Goal: Communication & Community: Answer question/provide support

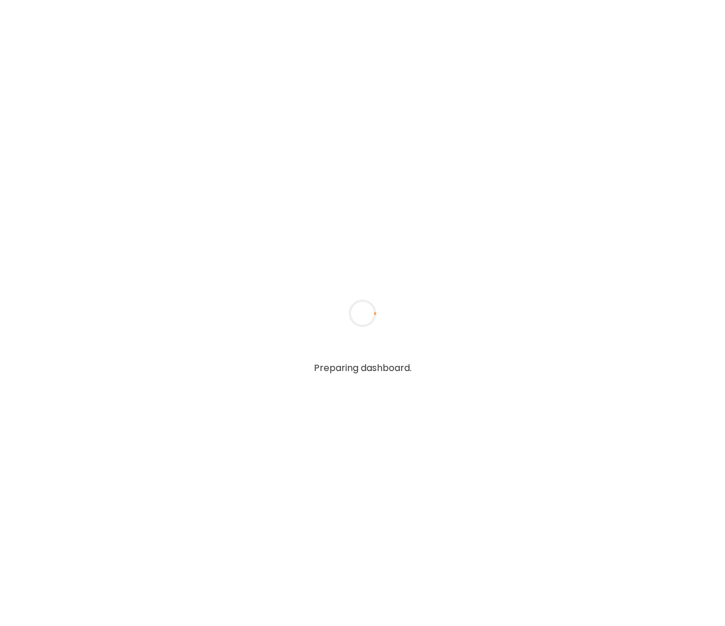
type textarea "**********"
type input "**********"
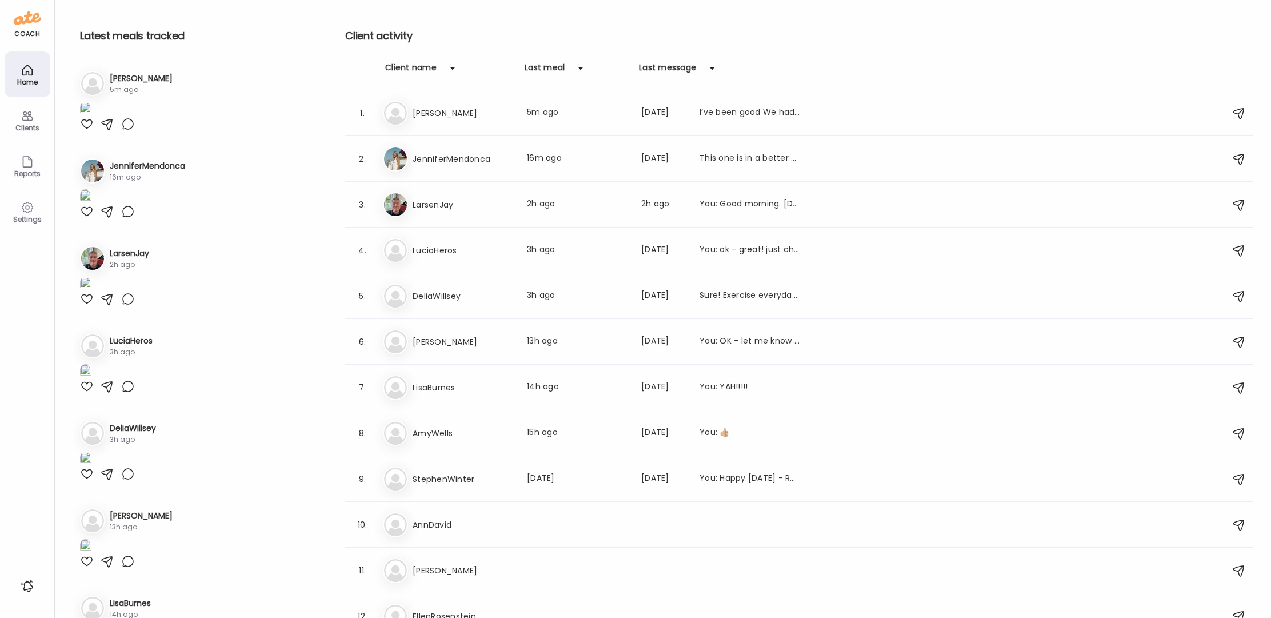
type input "**********"
click at [34, 126] on div "Clients" at bounding box center [27, 127] width 41 height 7
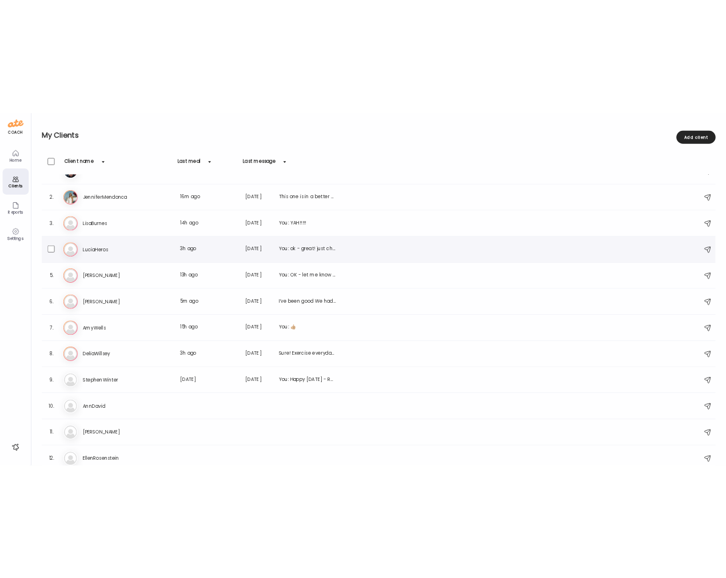
scroll to position [37, 0]
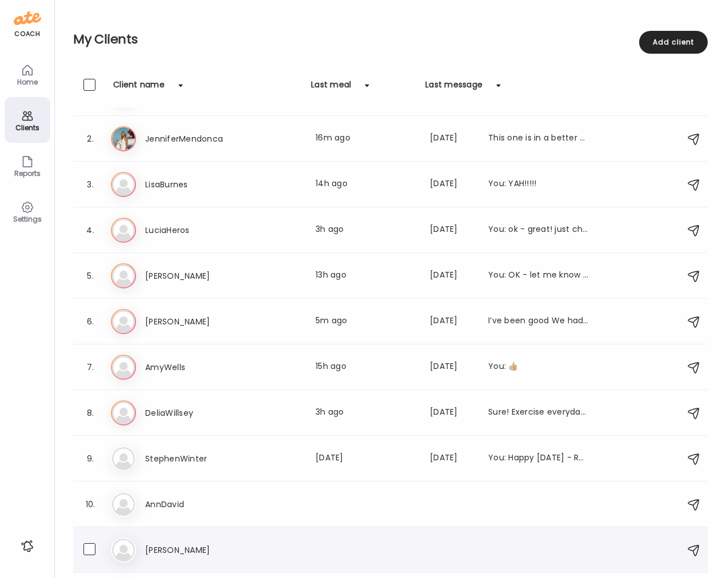
click at [440, 566] on div "11. Jo [PERSON_NAME]" at bounding box center [390, 551] width 634 height 46
click at [444, 552] on div at bounding box center [452, 551] width 45 height 14
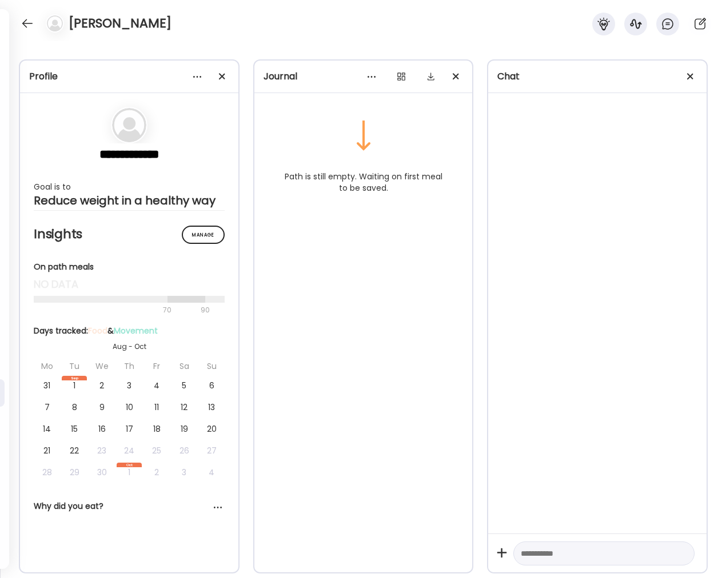
click at [553, 553] on textarea at bounding box center [594, 554] width 146 height 14
type textarea "**********"
click at [673, 554] on div at bounding box center [681, 554] width 16 height 16
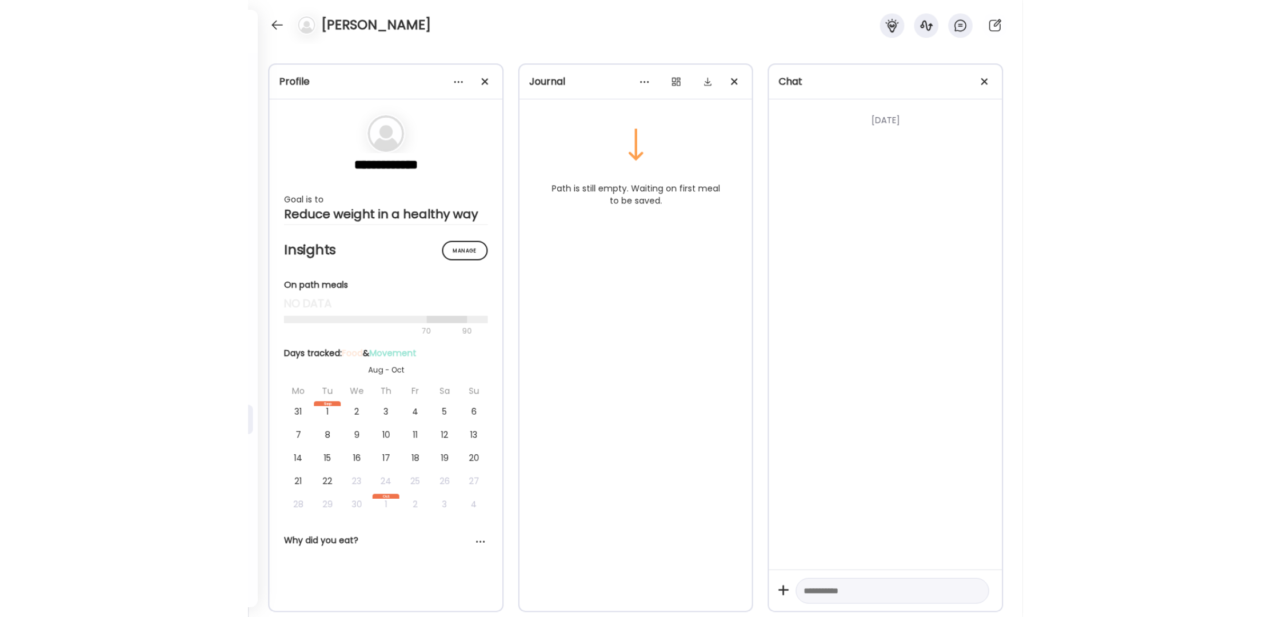
scroll to position [0, 0]
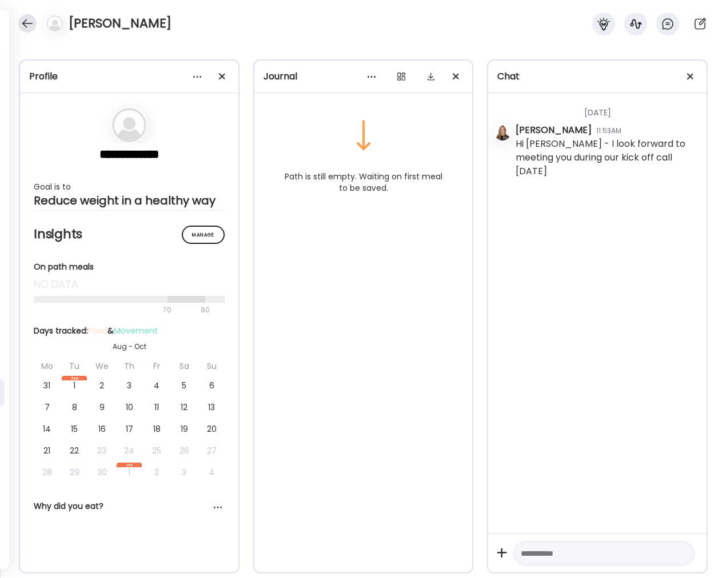
click at [27, 19] on div at bounding box center [27, 23] width 18 height 18
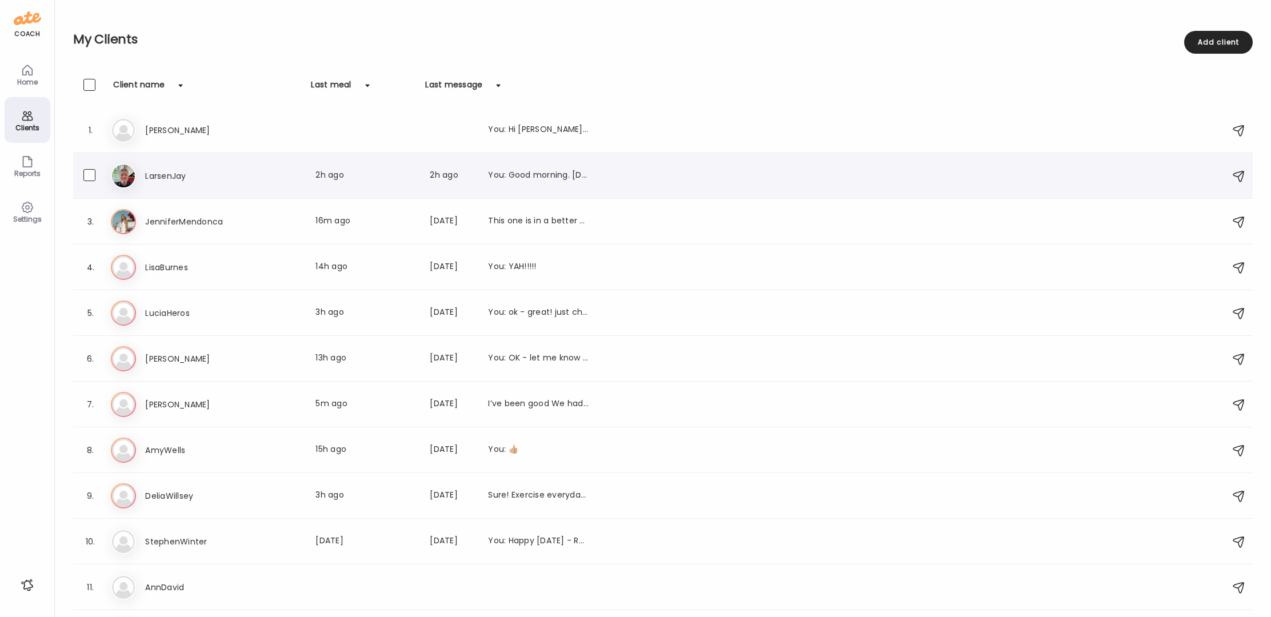
scroll to position [37, 0]
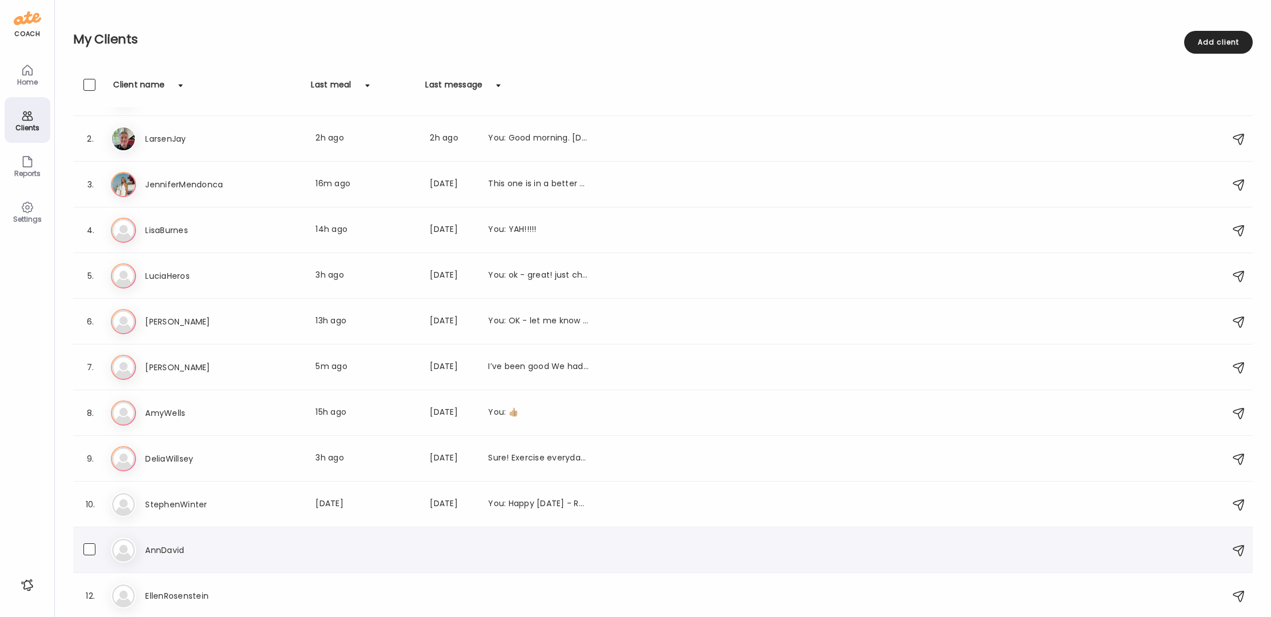
click at [408, 552] on div at bounding box center [365, 551] width 101 height 14
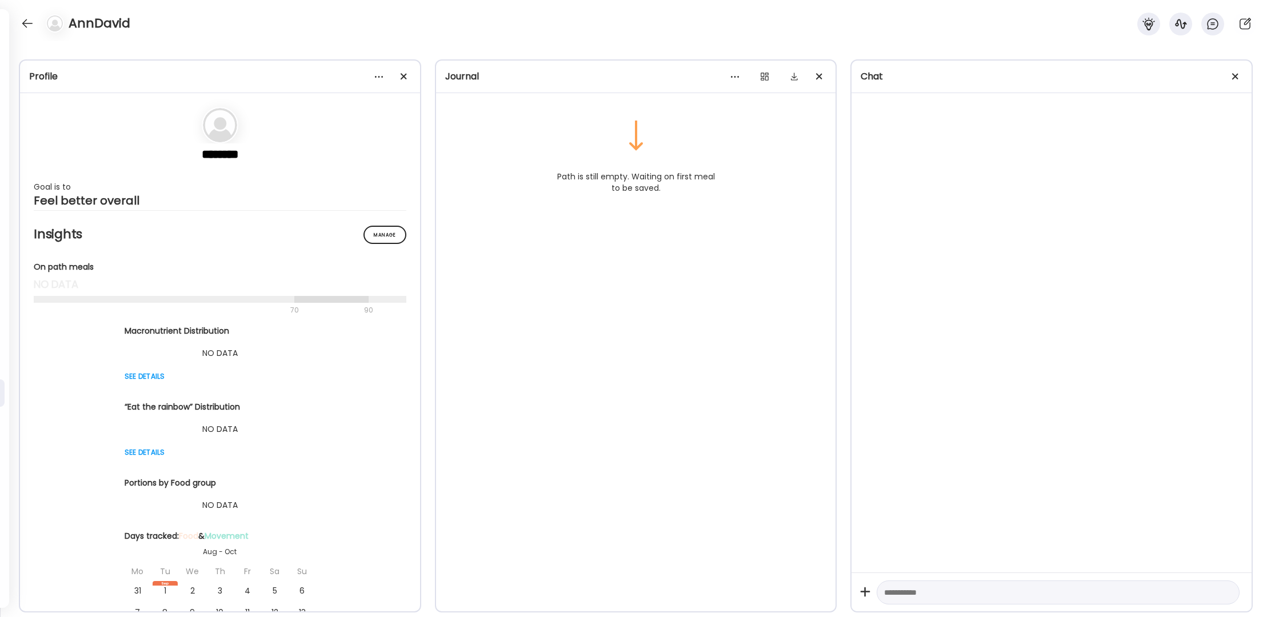
click at [724, 594] on textarea at bounding box center [1047, 593] width 327 height 14
type textarea "**********"
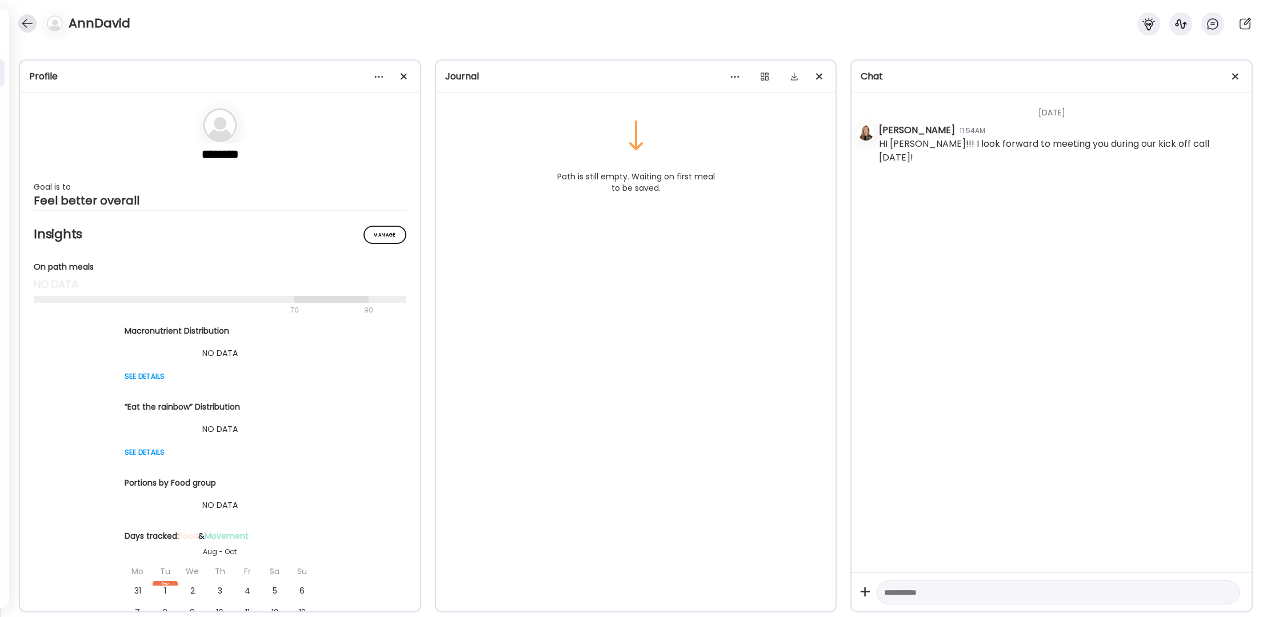
click at [32, 23] on div at bounding box center [27, 23] width 18 height 18
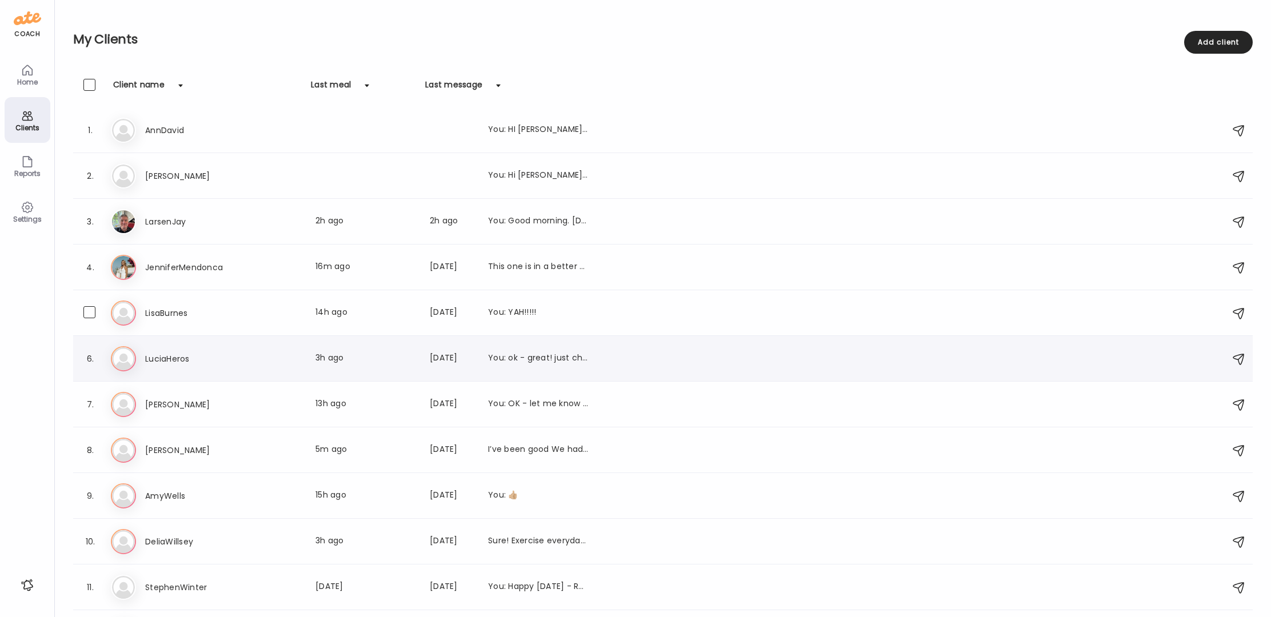
scroll to position [37, 0]
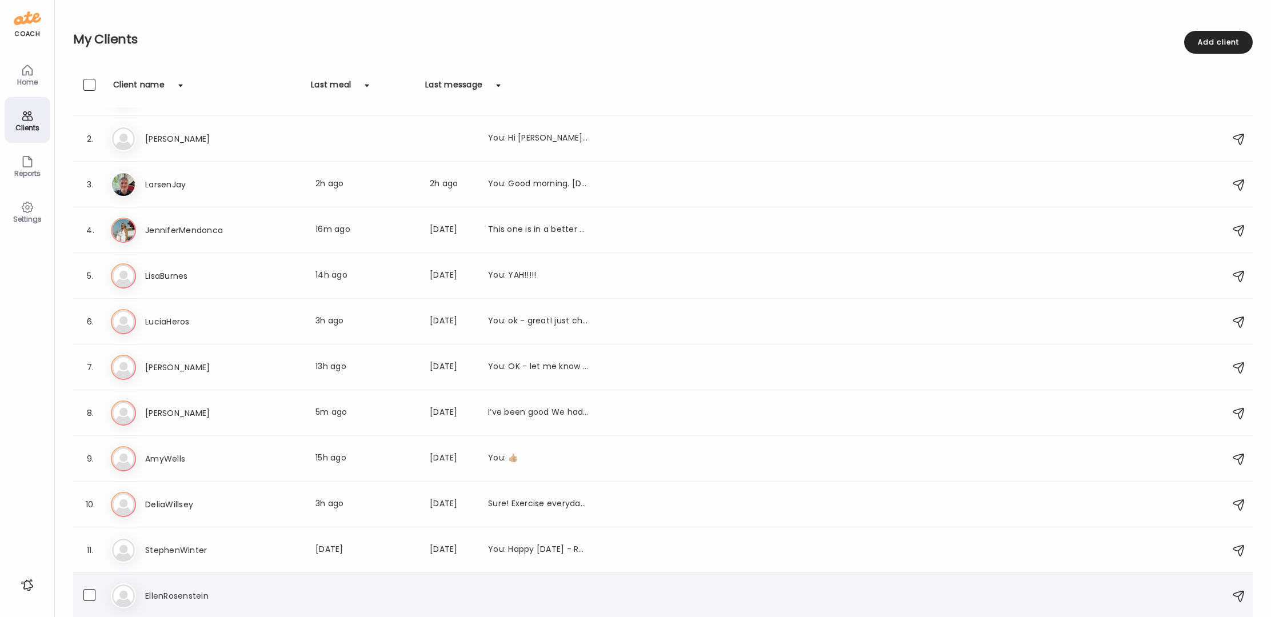
click at [225, 596] on h3 "EllenRosenstein" at bounding box center [195, 596] width 101 height 14
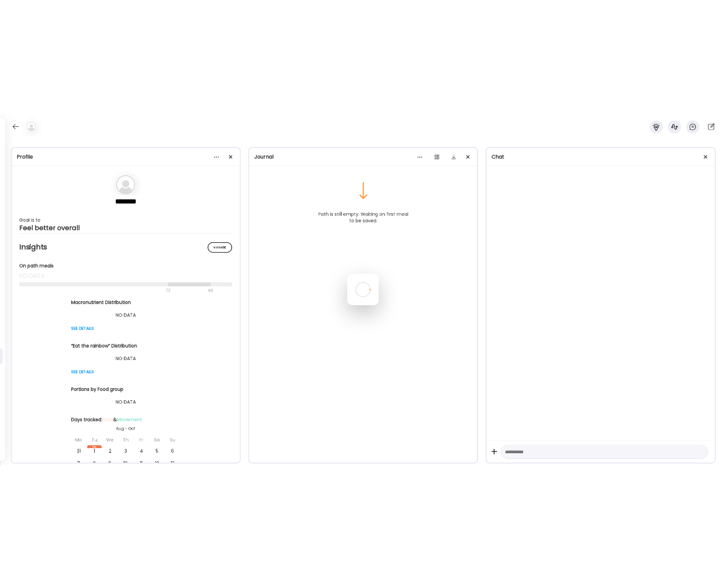
scroll to position [0, 0]
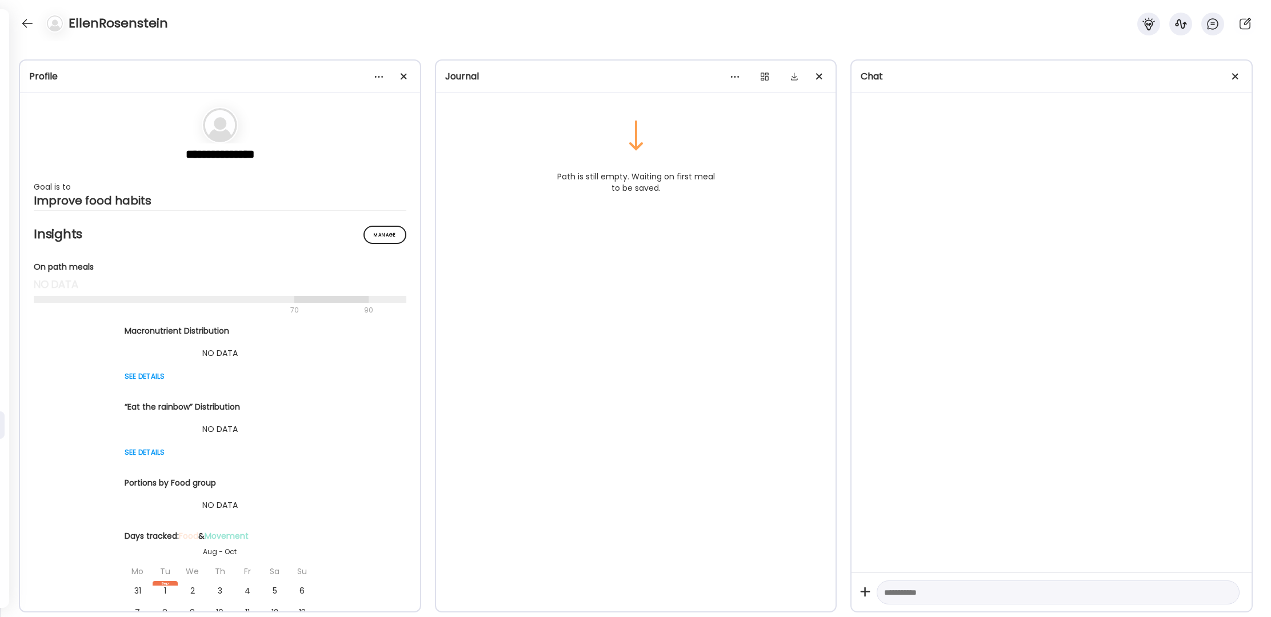
click at [724, 593] on textarea at bounding box center [1047, 593] width 327 height 14
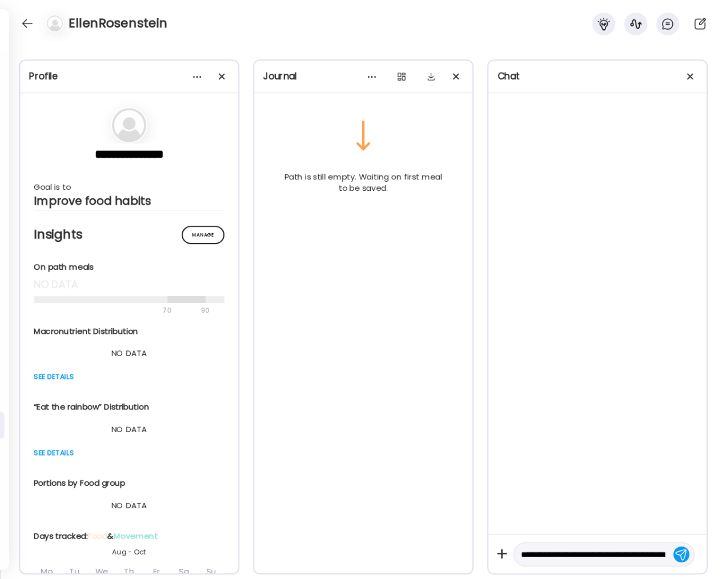
type textarea "**********"
click at [26, 25] on div at bounding box center [27, 23] width 18 height 18
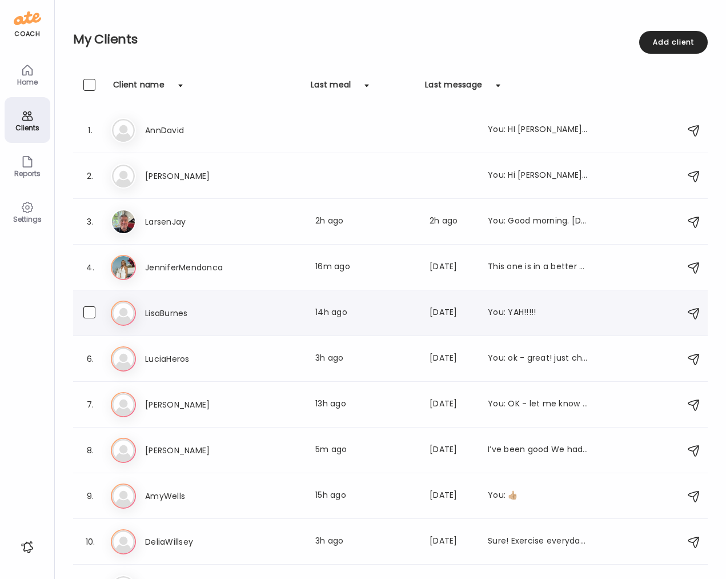
scroll to position [75, 0]
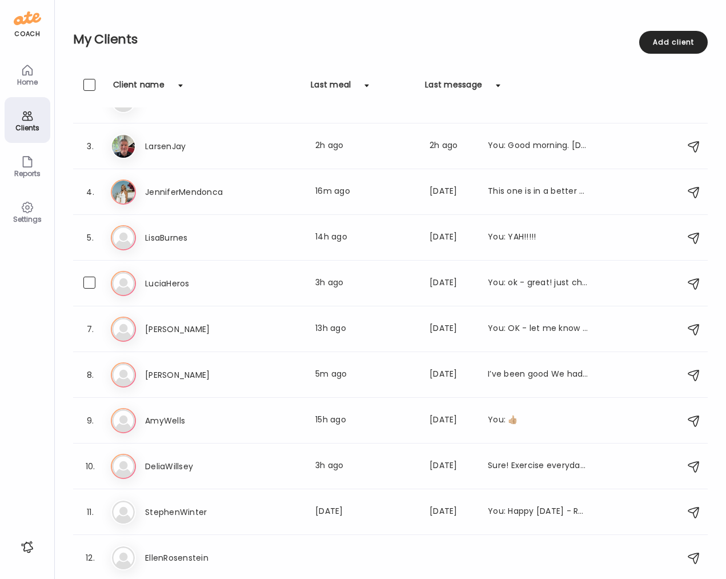
click at [155, 283] on h3 "LuciaHeros" at bounding box center [195, 284] width 101 height 14
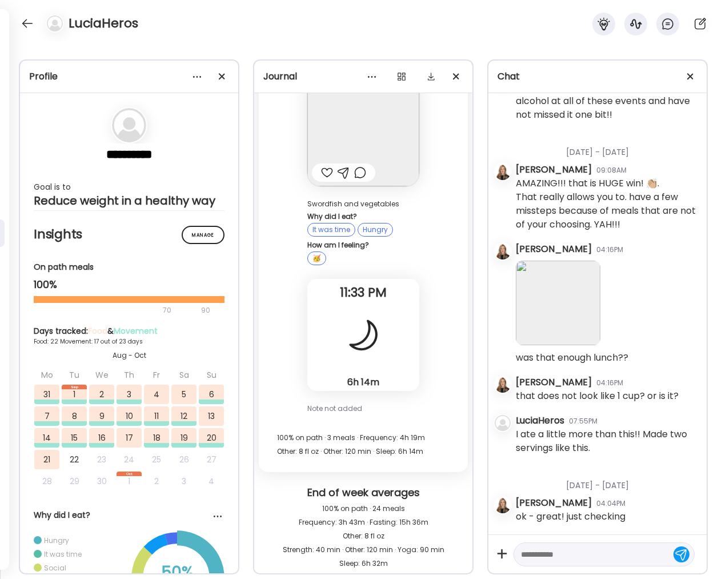
scroll to position [58274, 0]
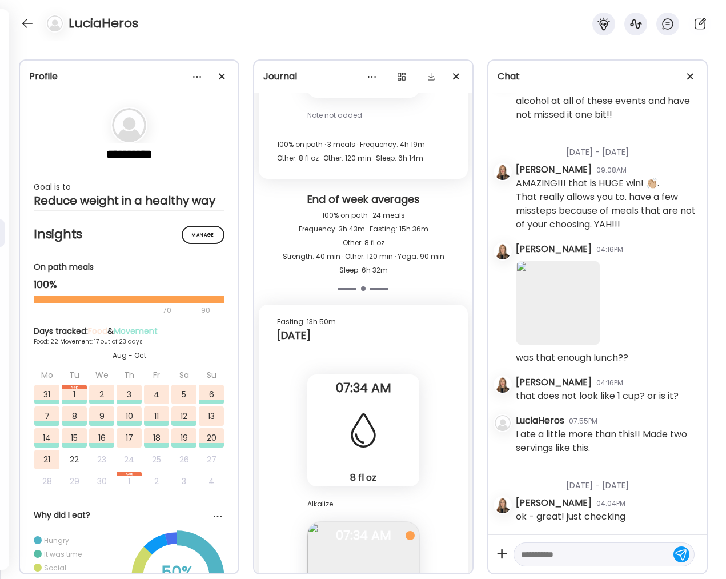
click at [359, 522] on img at bounding box center [363, 578] width 112 height 112
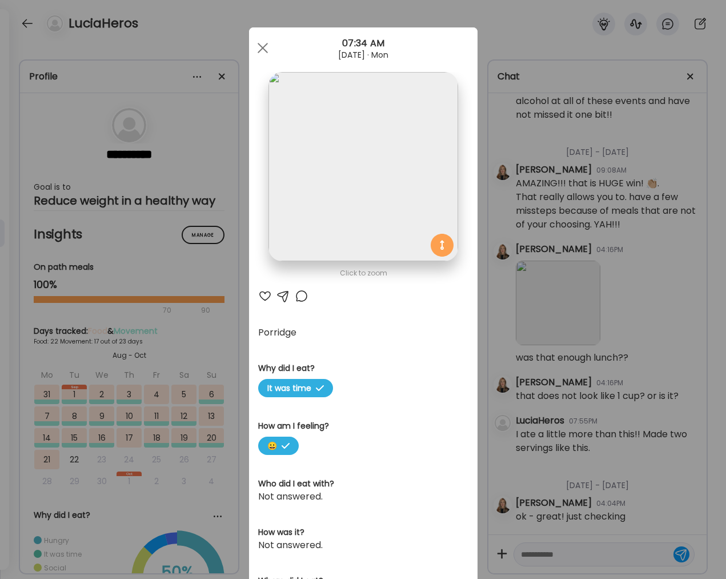
click at [359, 366] on div "Click to zoom AteMate AI Porridge Why did I eat? It was time How am I feeling? …" at bounding box center [363, 373] width 229 height 693
click at [254, 47] on div at bounding box center [262, 48] width 23 height 23
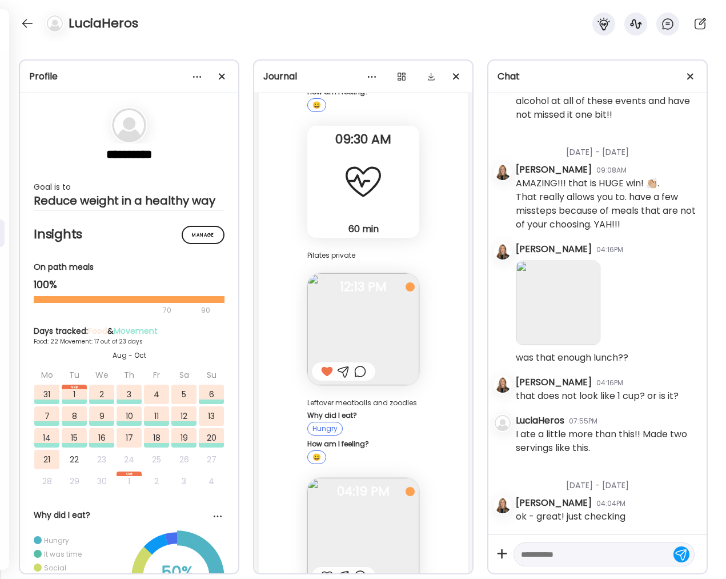
scroll to position [51642, 0]
click at [31, 23] on div at bounding box center [27, 23] width 18 height 18
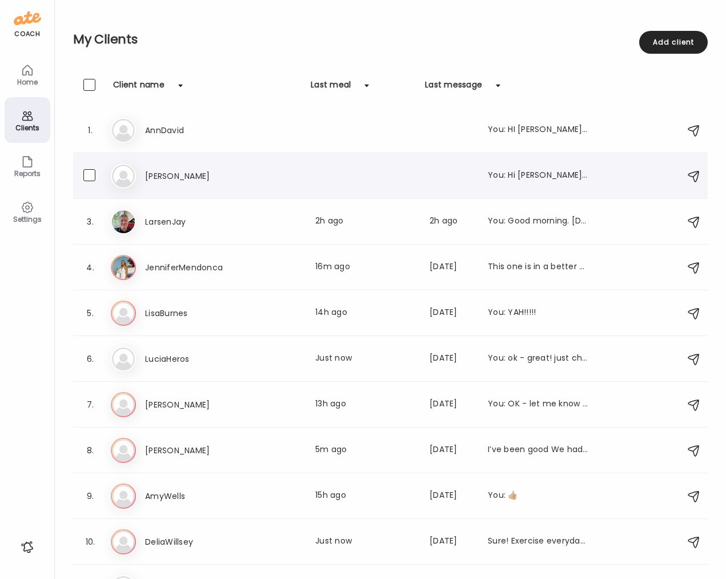
scroll to position [75, 0]
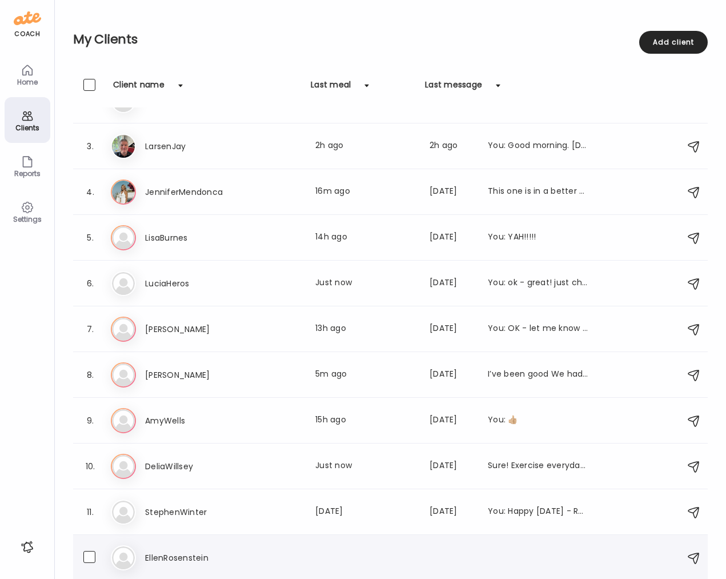
click at [191, 565] on div "El [GEOGRAPHIC_DATA]" at bounding box center [392, 557] width 563 height 25
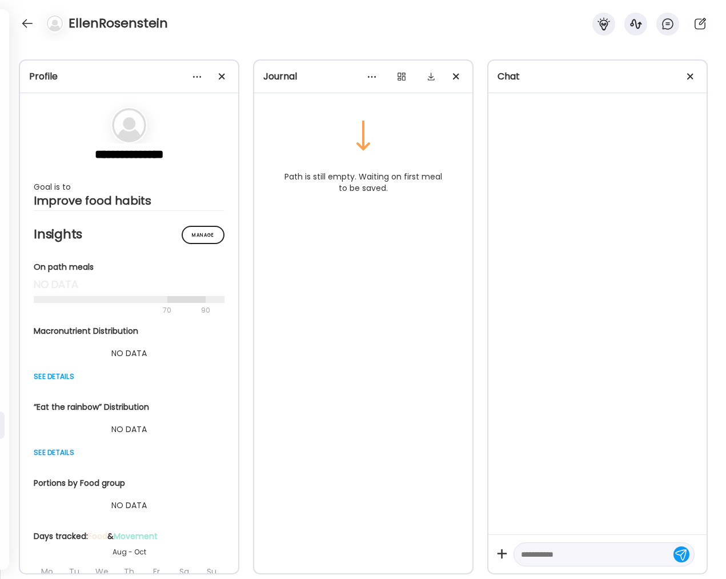
scroll to position [0, 0]
drag, startPoint x: 15, startPoint y: 23, endPoint x: 26, endPoint y: 25, distance: 10.4
click at [21, 24] on div "EllenRosenstein" at bounding box center [363, 20] width 726 height 41
click at [26, 25] on div at bounding box center [27, 23] width 18 height 18
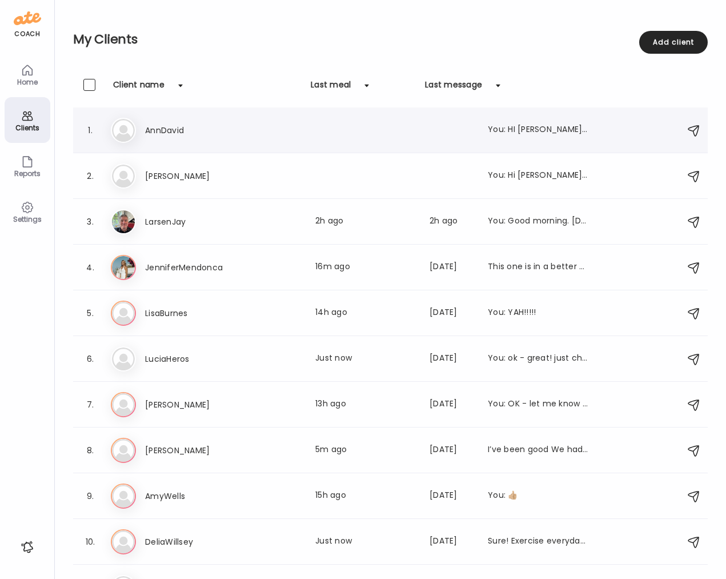
click at [519, 129] on div "You: HI [PERSON_NAME]!!! I look forward to meeting you during our kick off call…" at bounding box center [538, 130] width 101 height 14
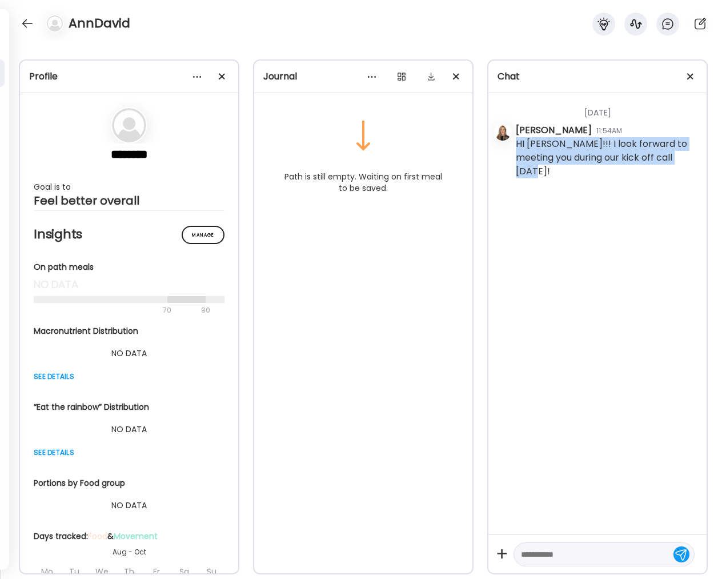
drag, startPoint x: 683, startPoint y: 158, endPoint x: 550, endPoint y: 146, distance: 133.7
click at [510, 145] on div "[DATE] [PERSON_NAME] 11:54AM HI [PERSON_NAME]!!! I look forward to meeting you …" at bounding box center [598, 313] width 218 height 441
copy div "HI [PERSON_NAME]!!! I look forward to meeting you during our kick off call [DAT…"
click at [30, 27] on div at bounding box center [27, 23] width 18 height 18
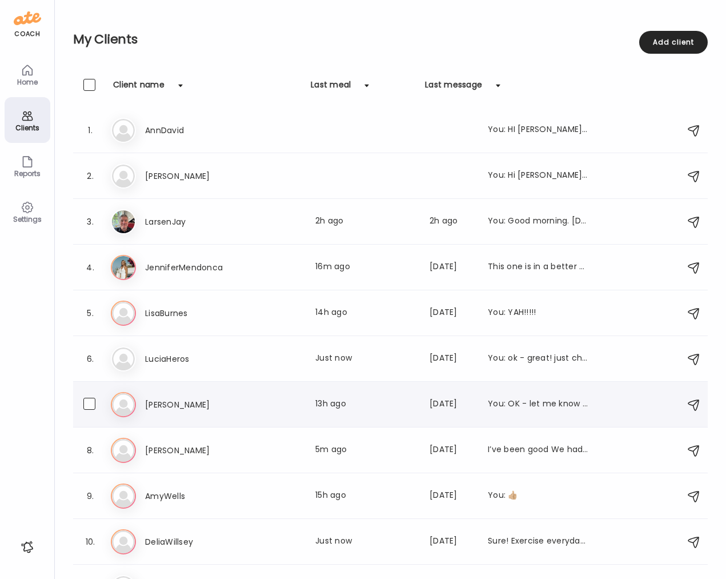
scroll to position [75, 0]
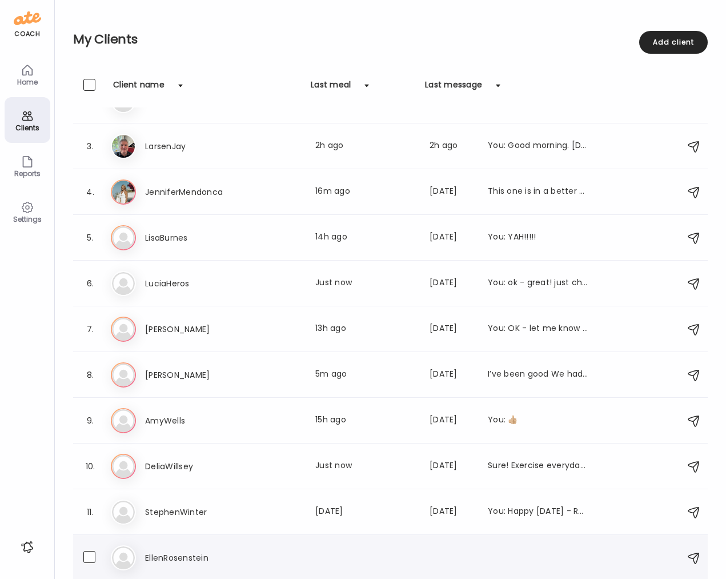
click at [176, 558] on h3 "EllenRosenstein" at bounding box center [195, 558] width 101 height 14
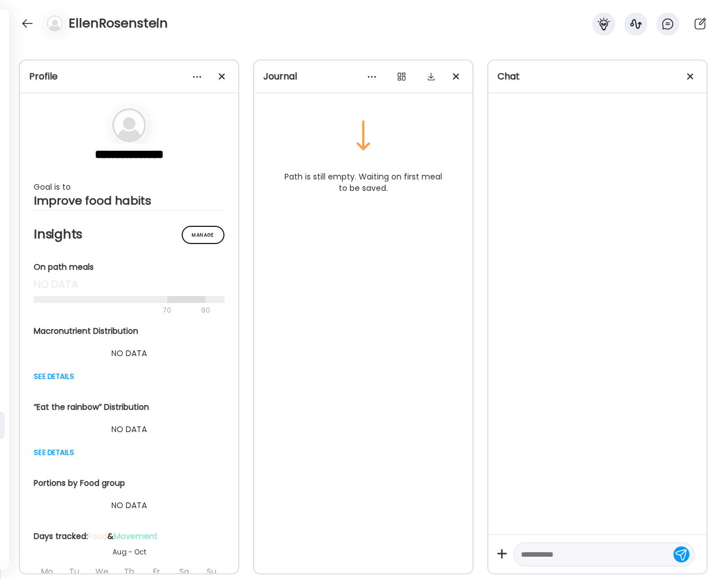
click at [544, 551] on textarea at bounding box center [594, 555] width 146 height 14
paste textarea "**********"
drag, startPoint x: 545, startPoint y: 554, endPoint x: 531, endPoint y: 556, distance: 14.4
click at [531, 556] on textarea "**********" at bounding box center [594, 567] width 146 height 41
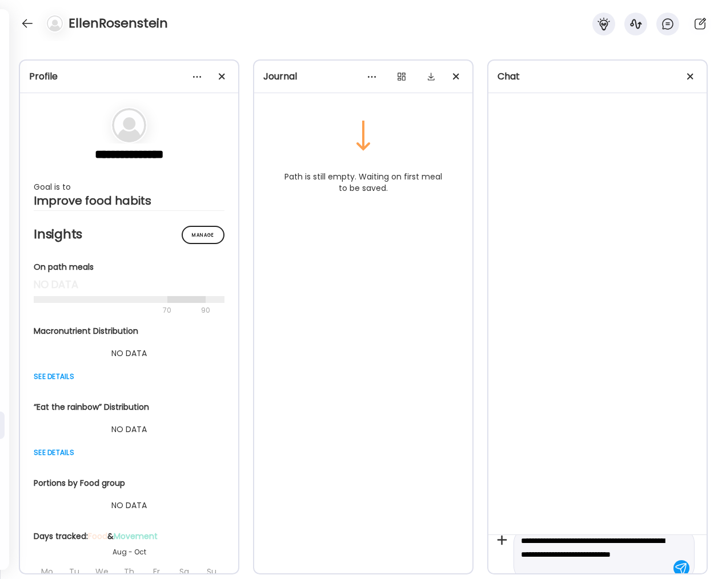
drag, startPoint x: 629, startPoint y: 554, endPoint x: 644, endPoint y: 562, distance: 16.9
click at [644, 562] on textarea "**********" at bounding box center [594, 554] width 146 height 41
click at [613, 558] on textarea "**********" at bounding box center [594, 499] width 146 height 123
type textarea "**********"
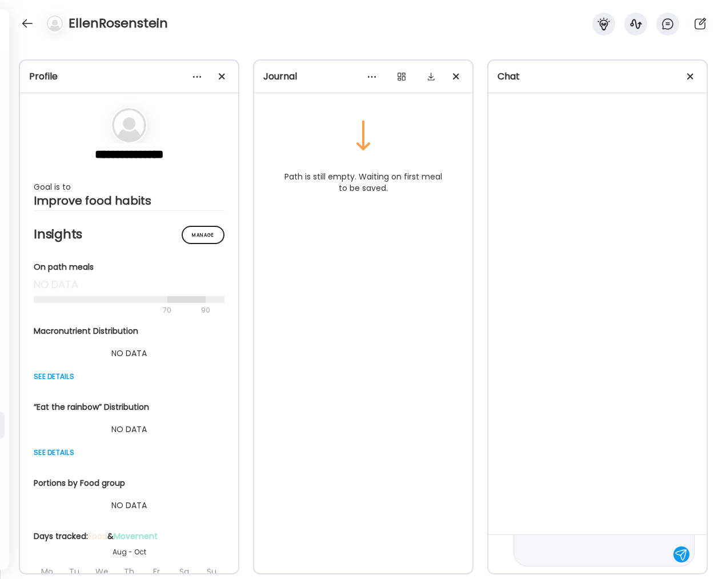
scroll to position [0, 0]
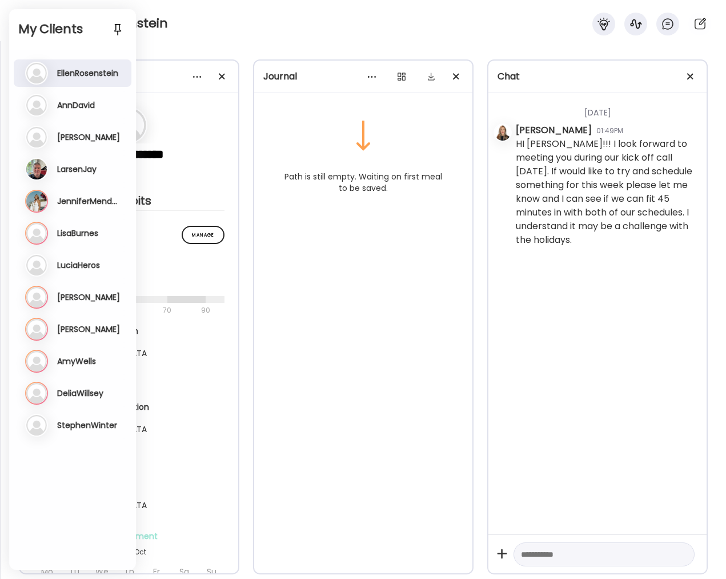
click at [98, 205] on h3 "JenniferMendonca" at bounding box center [89, 201] width 64 height 10
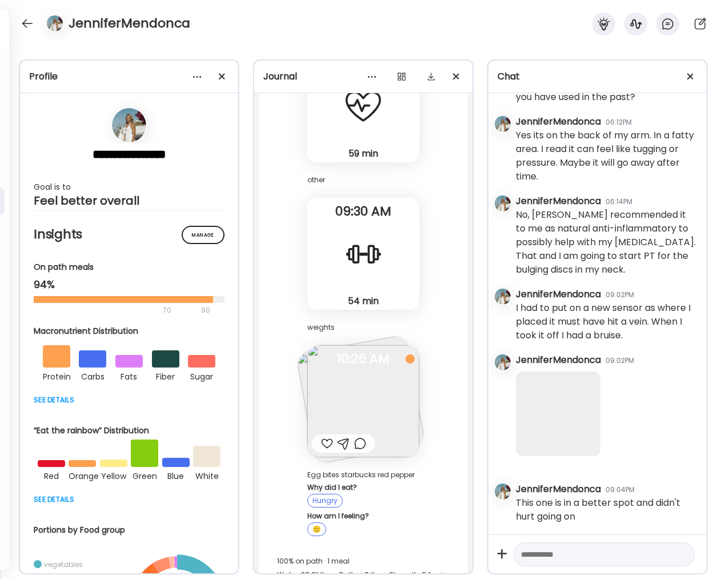
scroll to position [4744, 0]
click at [365, 362] on img at bounding box center [363, 401] width 112 height 112
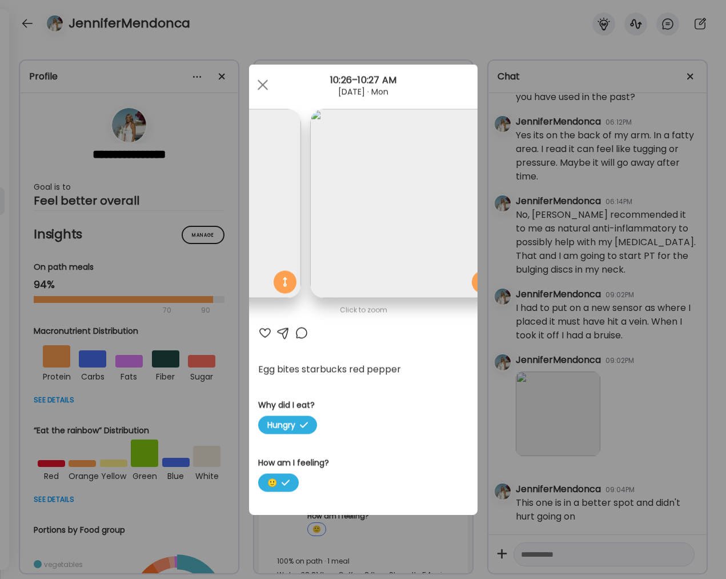
scroll to position [0, 186]
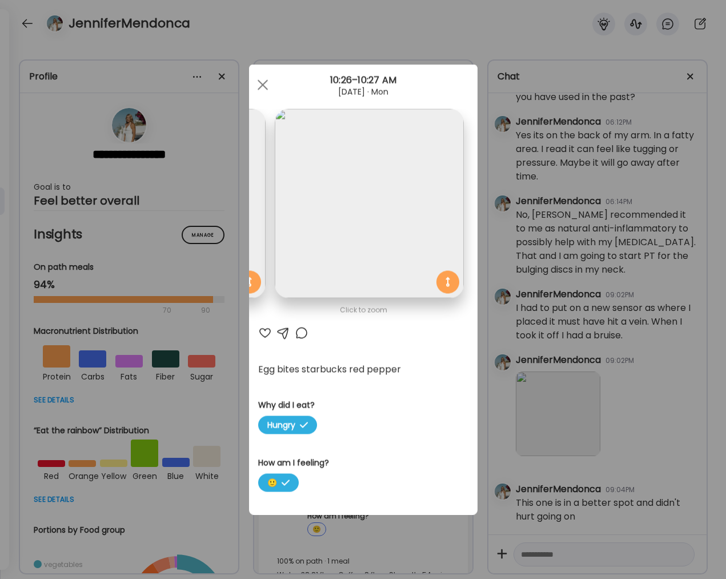
click at [261, 82] on div at bounding box center [262, 85] width 23 height 23
